Goal: Information Seeking & Learning: Learn about a topic

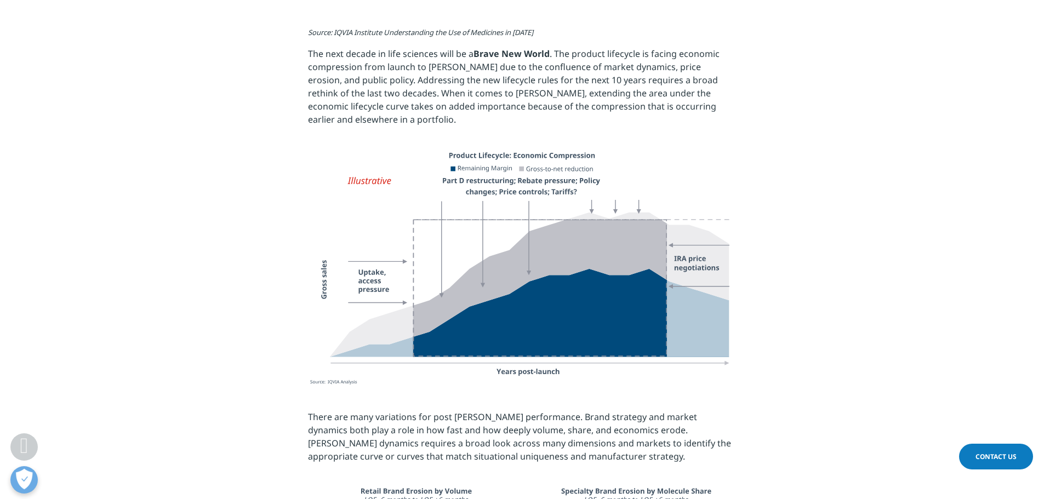
scroll to position [877, 0]
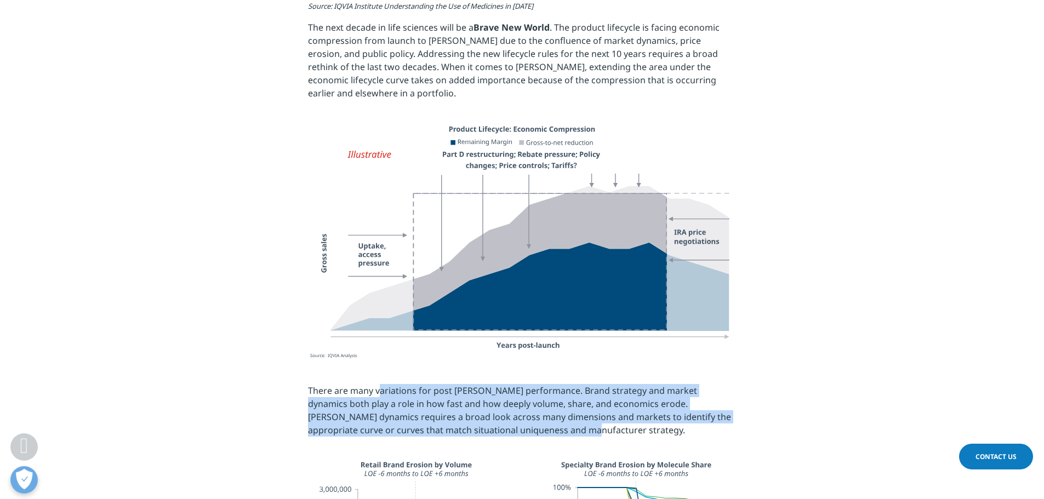
drag, startPoint x: 380, startPoint y: 368, endPoint x: 570, endPoint y: 418, distance: 197.1
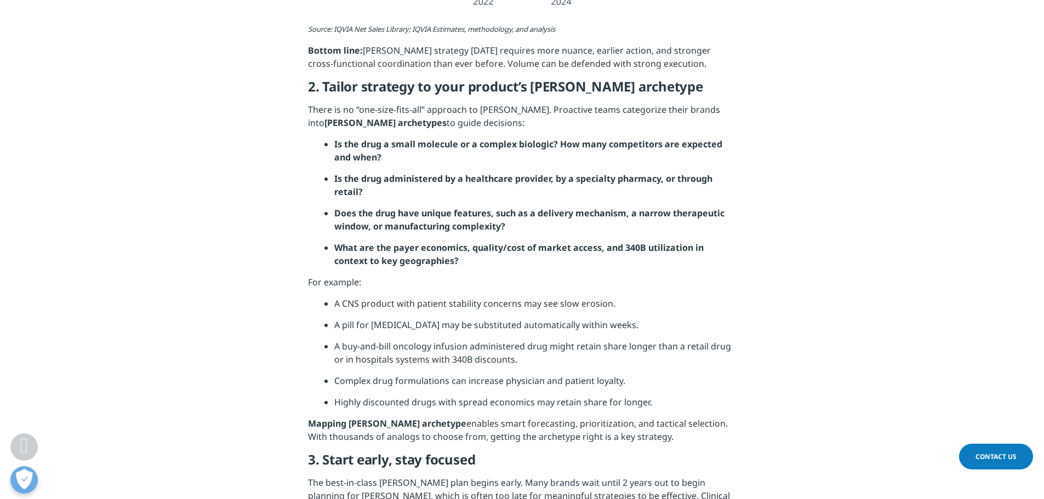
scroll to position [2411, 0]
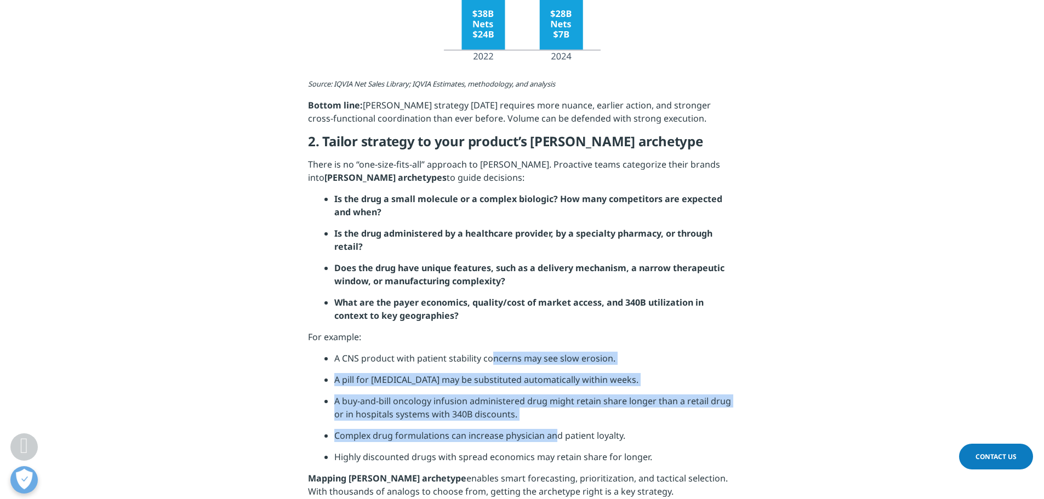
drag, startPoint x: 494, startPoint y: 336, endPoint x: 546, endPoint y: 412, distance: 92.6
click at [552, 412] on ul "A CNS product with patient stability concerns may see slow erosion. A pill for …" at bounding box center [530, 412] width 412 height 120
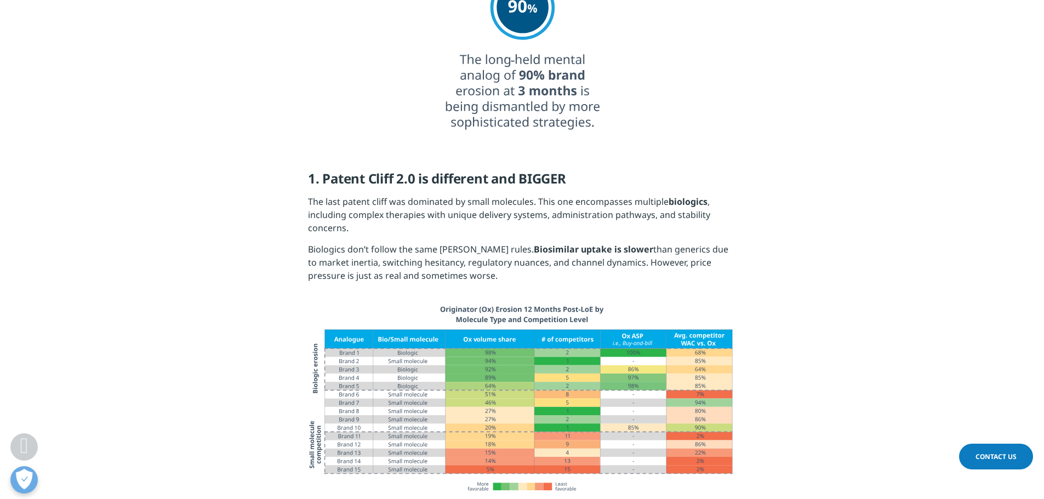
scroll to position [1699, 0]
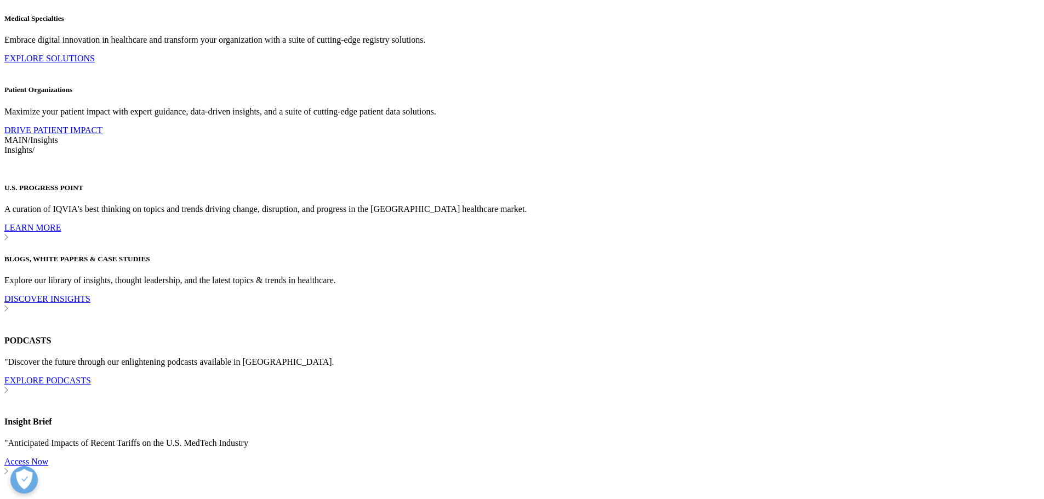
scroll to position [5585, 0]
